Goal: Information Seeking & Learning: Learn about a topic

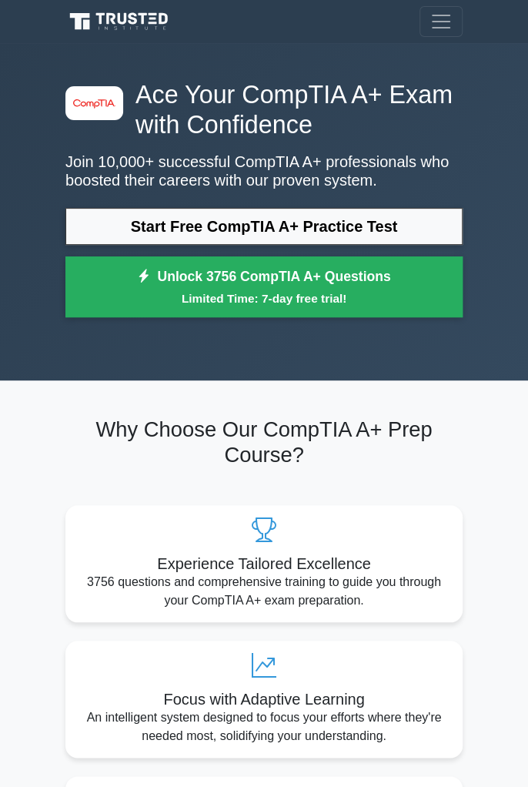
click at [401, 231] on link "Start Free CompTIA A+ Practice Test" at bounding box center [263, 226] width 397 height 37
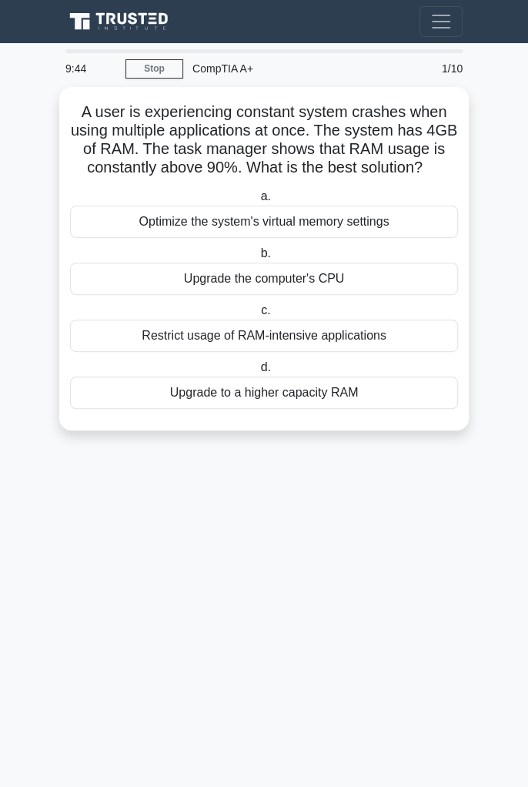
click at [400, 233] on div "Optimize the system's virtual memory settings" at bounding box center [264, 222] width 388 height 32
click at [257, 202] on input "a. Optimize the system's virtual memory settings" at bounding box center [257, 197] width 0 height 10
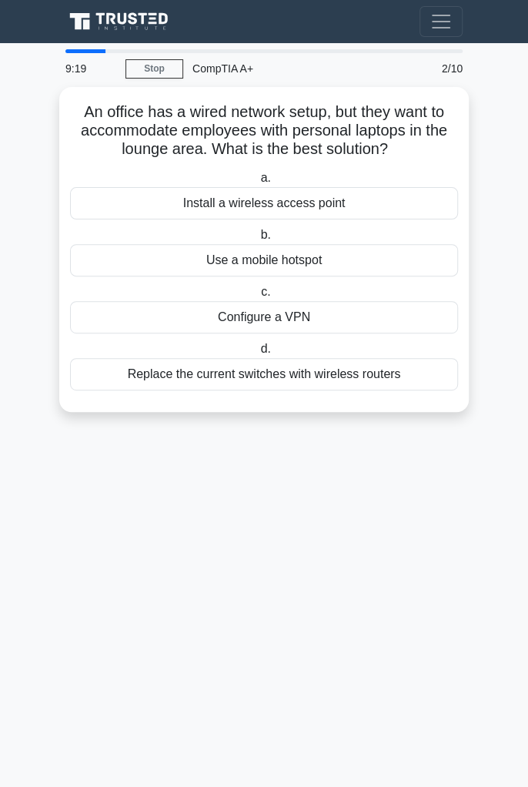
click at [393, 397] on div "An office has a wired network setup, but they want to accommodate employees wit…" at bounding box center [263, 249] width 397 height 313
click at [401, 366] on div "Replace the current switches with wireless routers" at bounding box center [264, 374] width 388 height 32
click at [257, 354] on input "d. Replace the current switches with wireless routers" at bounding box center [257, 349] width 0 height 10
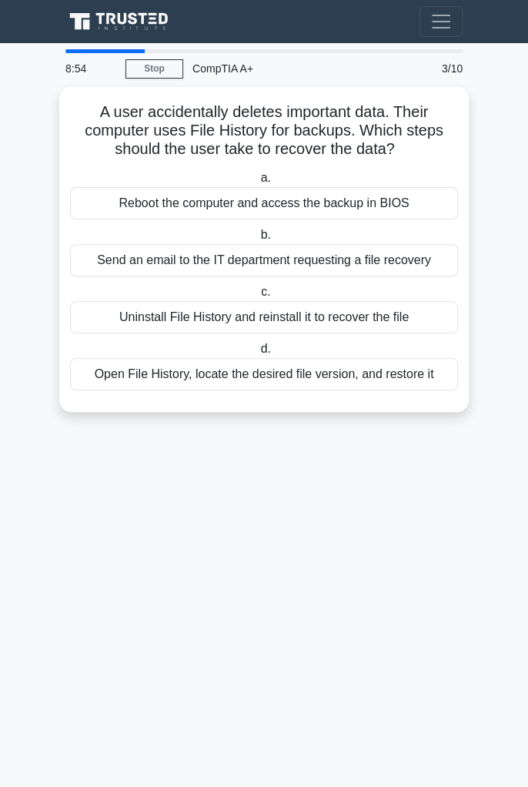
click at [422, 372] on div "Open File History, locate the desired file version, and restore it" at bounding box center [264, 374] width 388 height 32
click at [257, 354] on input "d. Open File History, locate the desired file version, and restore it" at bounding box center [257, 349] width 0 height 10
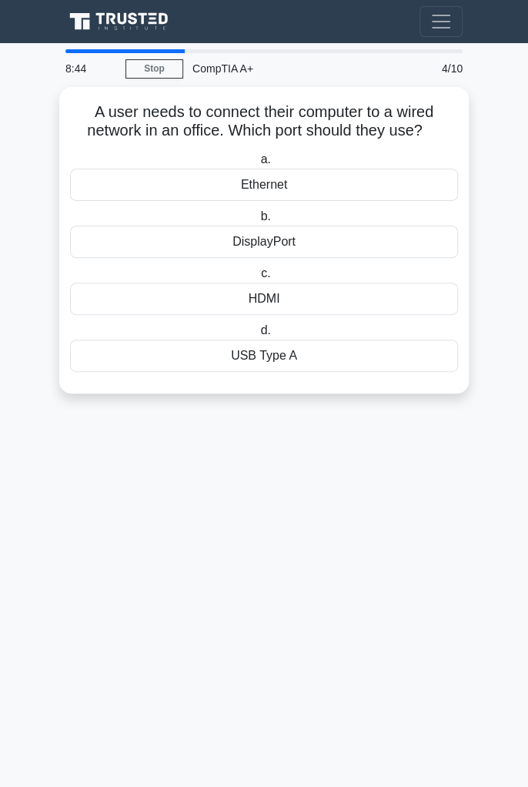
click at [403, 169] on div "Ethernet" at bounding box center [264, 185] width 388 height 32
click at [257, 165] on input "a. Ethernet" at bounding box center [257, 160] width 0 height 10
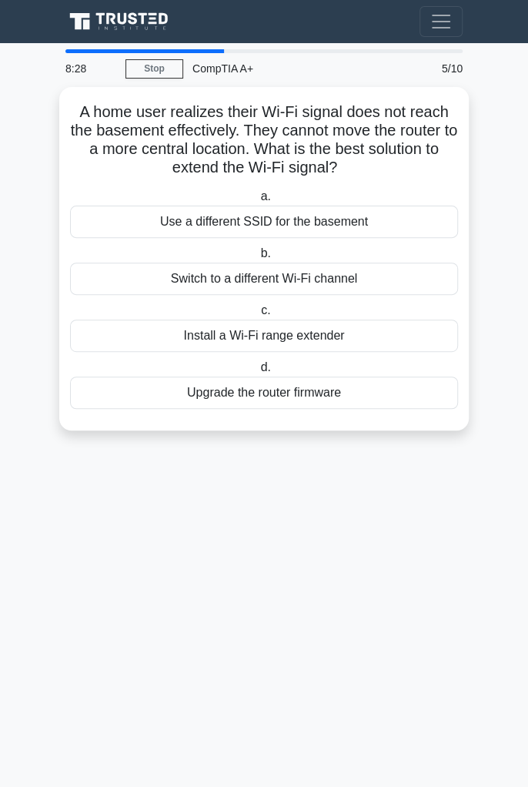
click at [422, 330] on div "Install a Wi-Fi range extender" at bounding box center [264, 336] width 388 height 32
click at [258, 316] on input "c. Install a Wi-Fi range extender" at bounding box center [258, 311] width 0 height 10
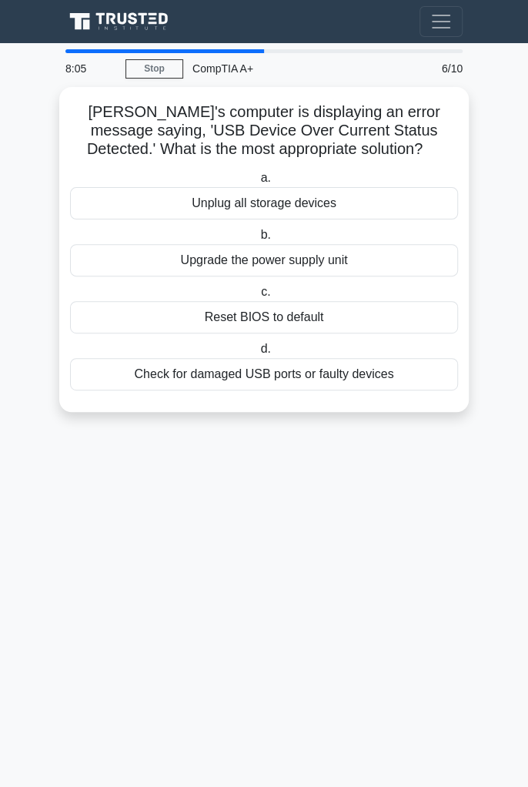
click at [394, 368] on div "Check for damaged USB ports or faulty devices" at bounding box center [264, 374] width 388 height 32
click at [257, 354] on input "d. Check for damaged USB ports or faulty devices" at bounding box center [257, 349] width 0 height 10
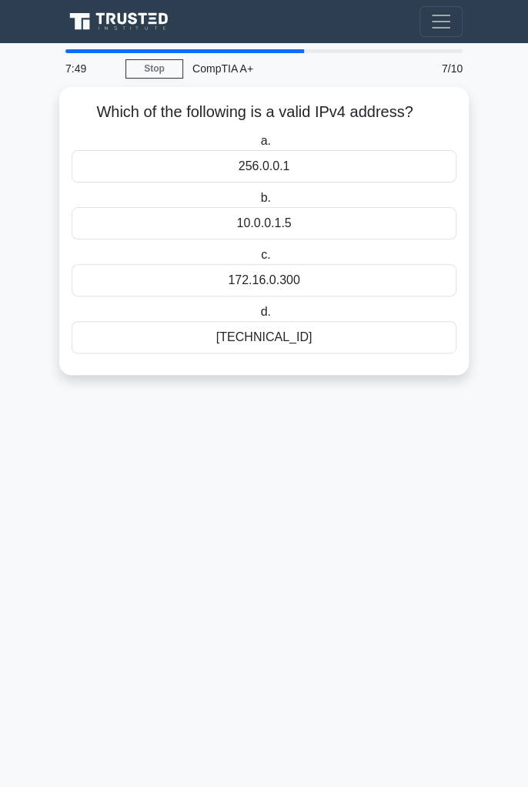
click at [419, 349] on div "192.168.0.1" at bounding box center [264, 337] width 385 height 32
click at [257, 317] on input "d. 192.168.0.1" at bounding box center [257, 312] width 0 height 10
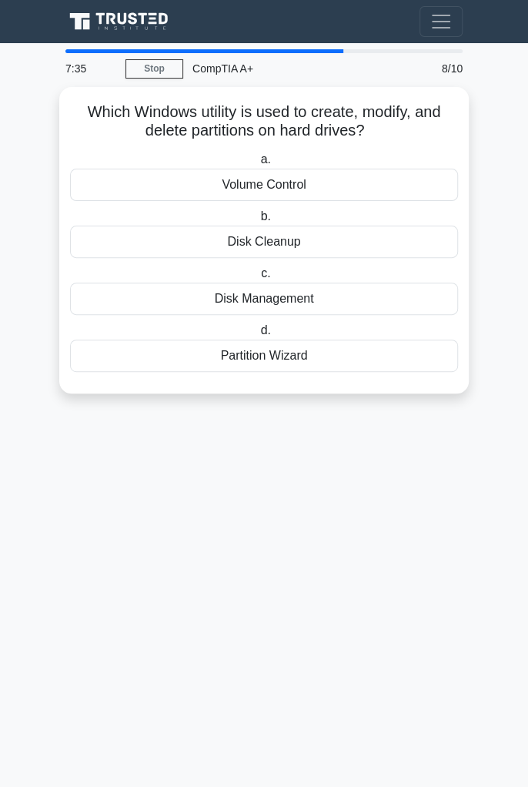
click at [411, 277] on label "c. Disk Management" at bounding box center [264, 289] width 388 height 51
click at [258, 277] on input "c. Disk Management" at bounding box center [258, 274] width 0 height 10
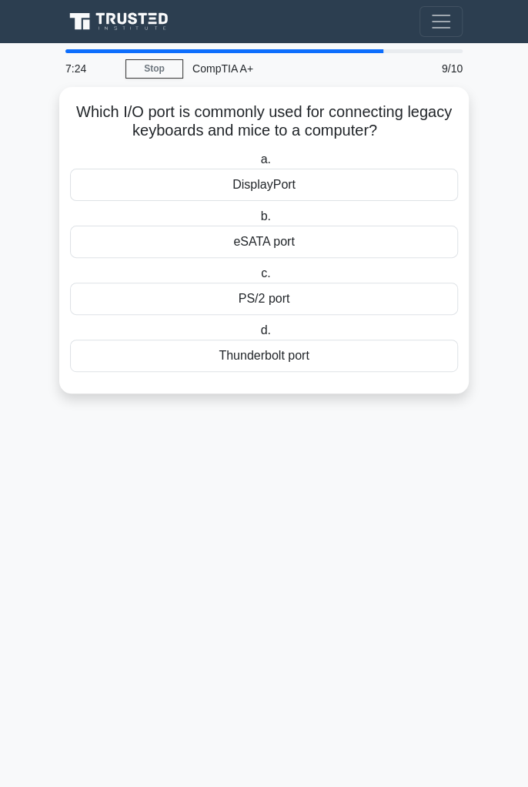
click at [383, 301] on div "PS/2 port" at bounding box center [264, 299] width 388 height 32
click at [258, 279] on input "c. PS/2 port" at bounding box center [258, 274] width 0 height 10
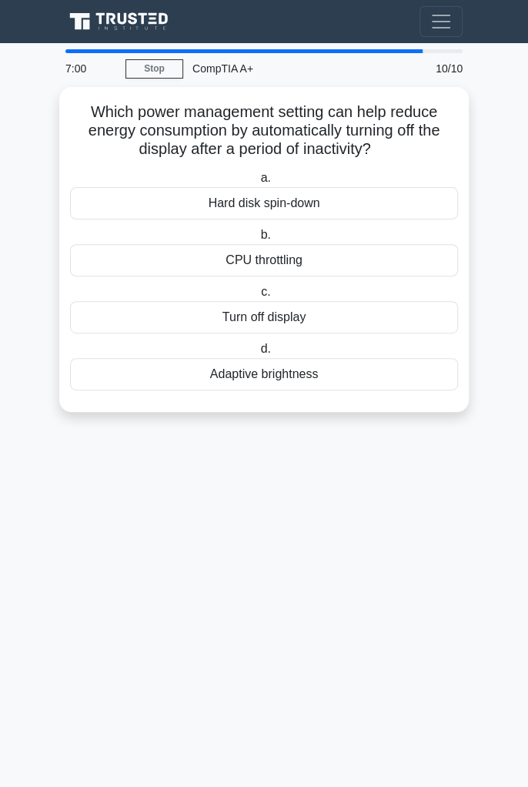
click at [440, 307] on div "Turn off display" at bounding box center [264, 317] width 388 height 32
click at [258, 297] on input "c. Turn off display" at bounding box center [258, 292] width 0 height 10
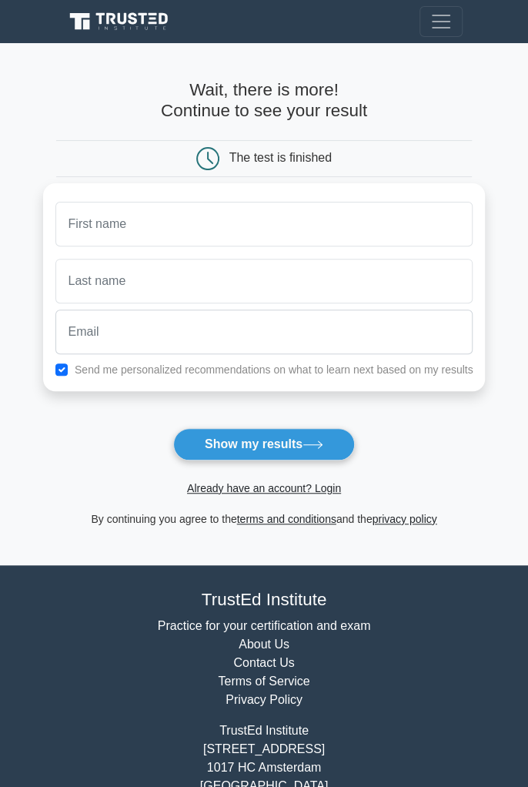
click at [390, 225] on input "text" at bounding box center [264, 224] width 418 height 45
type input "[PERSON_NAME]"
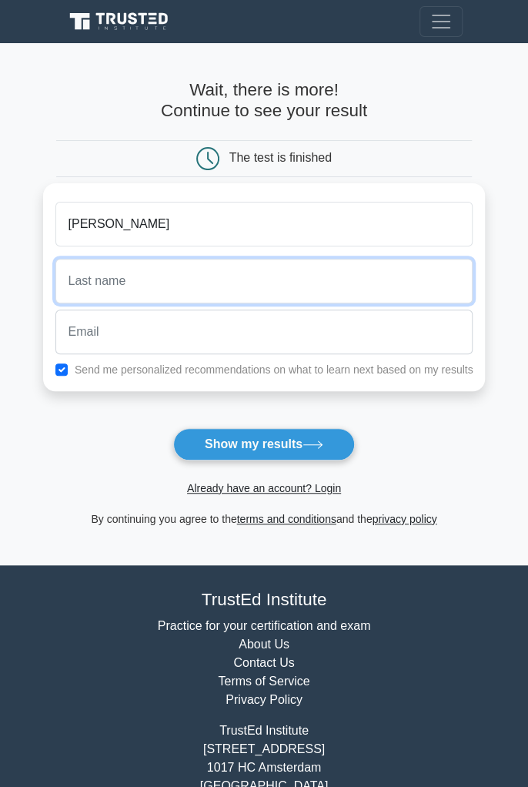
click at [395, 273] on input "text" at bounding box center [264, 281] width 418 height 45
type input "G"
type input "I"
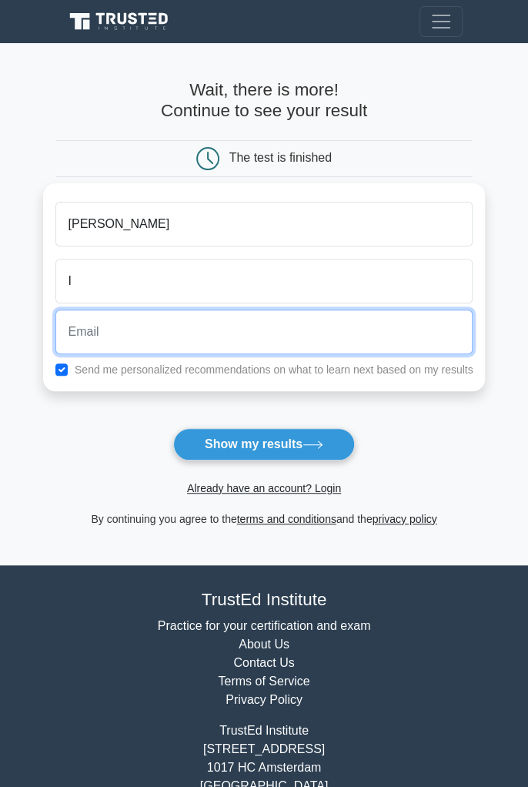
click at [348, 315] on input "email" at bounding box center [264, 332] width 418 height 45
type input "39911010v@gmail.com"
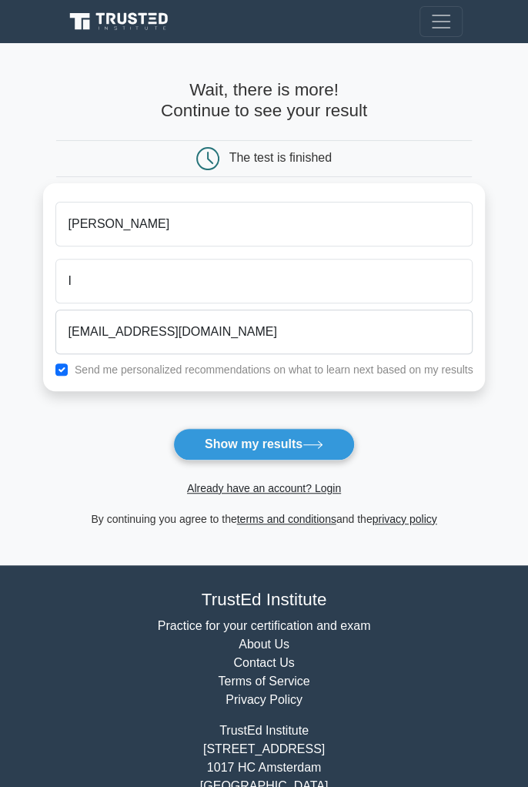
click at [271, 430] on button "Show my results" at bounding box center [264, 444] width 182 height 32
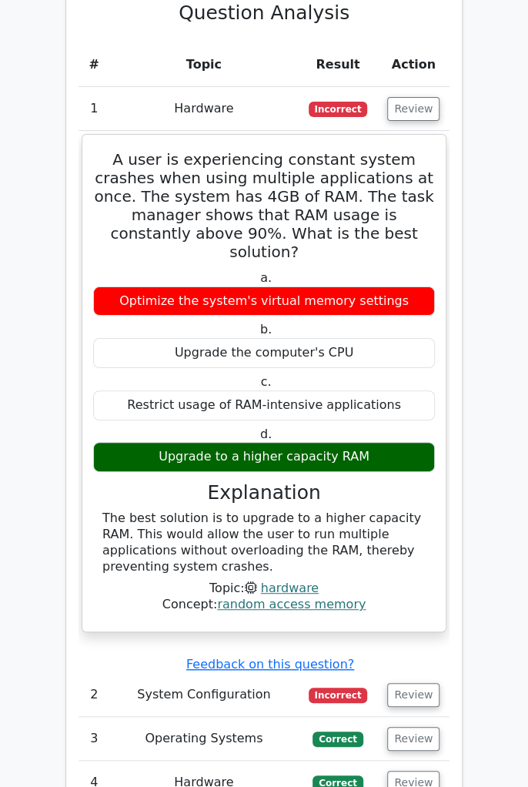
scroll to position [1698, 0]
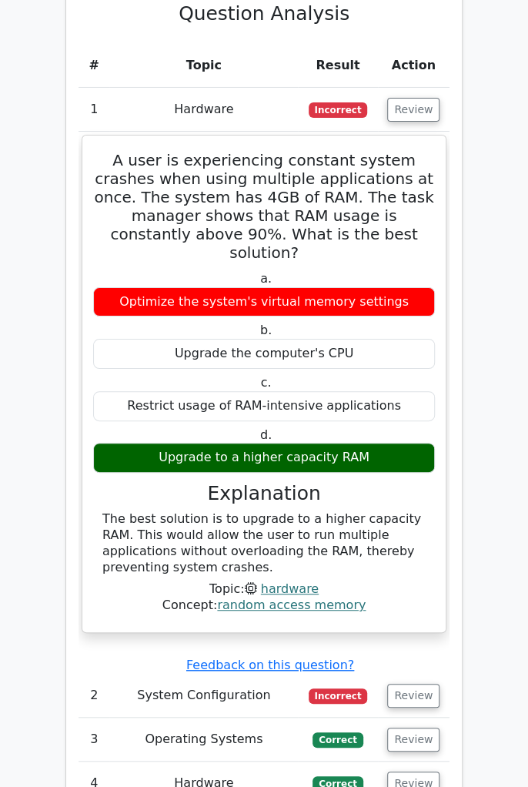
click at [266, 674] on td "System Configuration" at bounding box center [203, 696] width 189 height 44
click at [420, 684] on button "Review" at bounding box center [413, 696] width 52 height 24
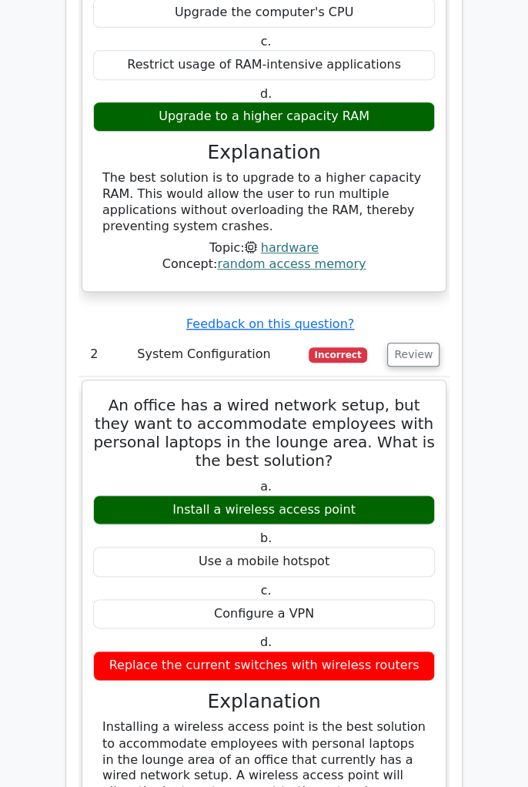
scroll to position [2043, 0]
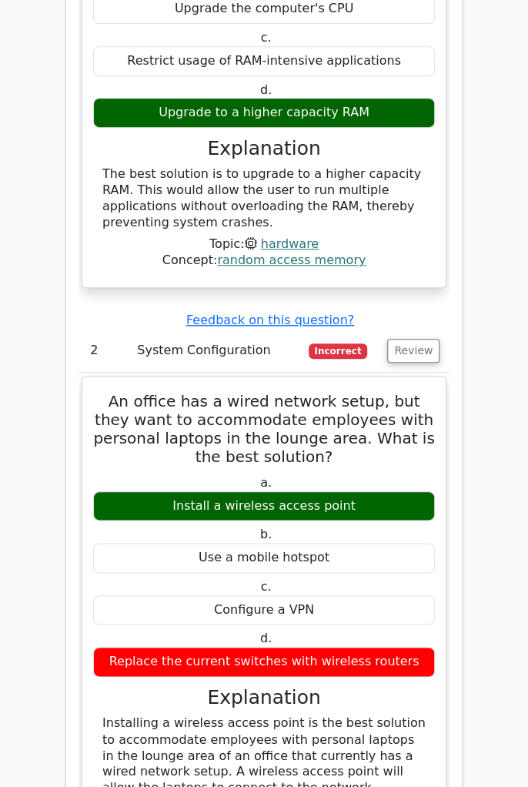
click at [416, 339] on button "Review" at bounding box center [413, 351] width 52 height 24
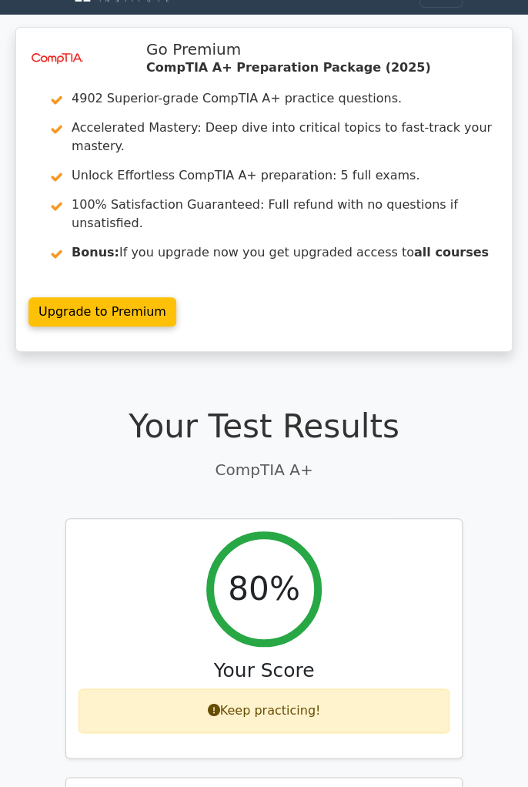
scroll to position [0, 0]
